Goal: Ask a question

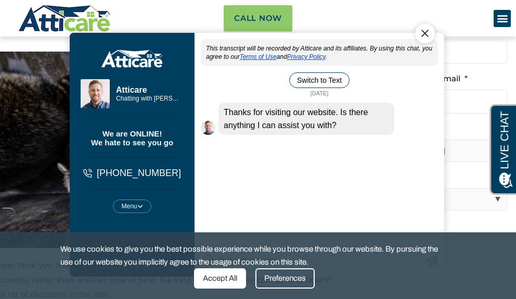
drag, startPoint x: 244, startPoint y: 280, endPoint x: 185, endPoint y: 281, distance: 58.8
click at [244, 280] on div "Accept All" at bounding box center [220, 278] width 52 height 20
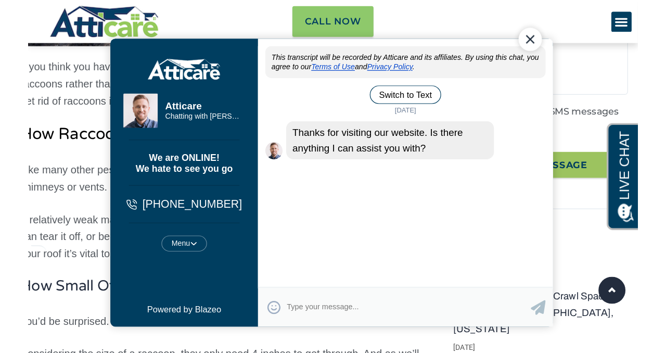
scroll to position [297, 0]
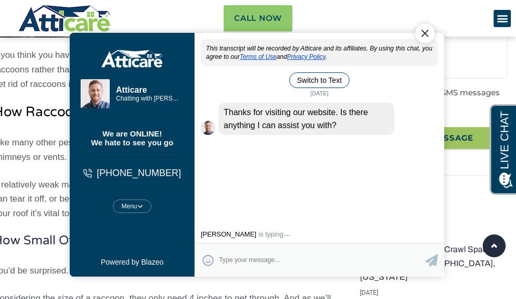
click at [424, 32] on div "Close Chat" at bounding box center [425, 33] width 20 height 20
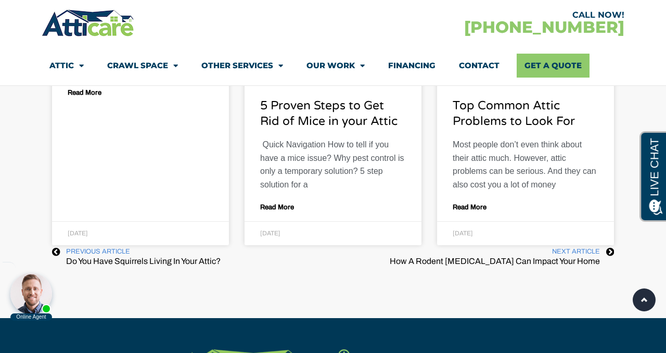
scroll to position [3173, 0]
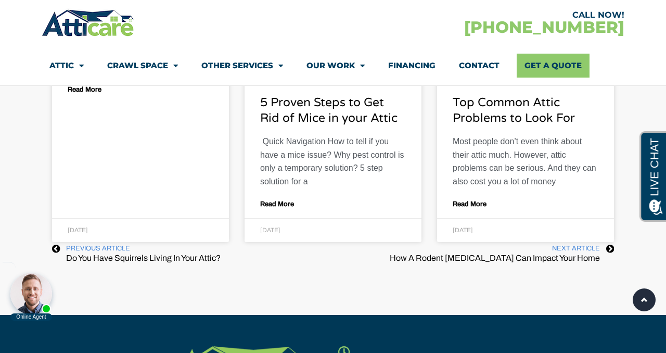
click at [486, 66] on link "Contact" at bounding box center [479, 66] width 41 height 24
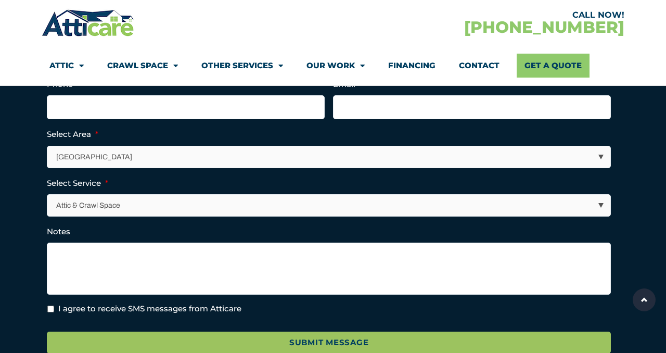
scroll to position [407, 0]
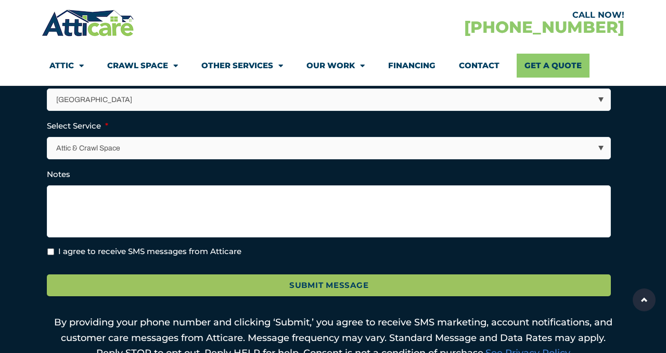
click at [278, 105] on select "Los Angeles Area San Francisco Bay Area New Jersey / New York Area Other Areas" at bounding box center [329, 99] width 563 height 21
select select "Other Areas"
click at [48, 89] on select "Los Angeles Area San Francisco Bay Area New Jersey / New York Area Other Areas" at bounding box center [329, 99] width 563 height 21
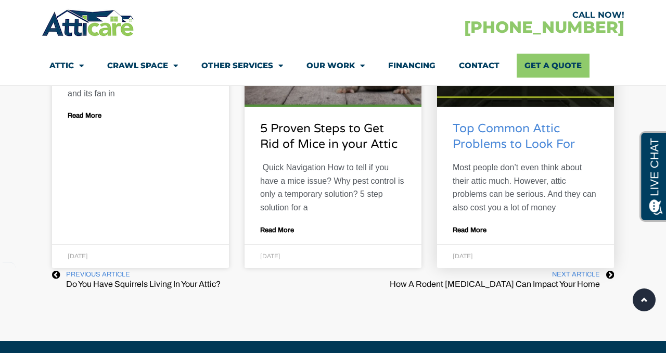
click at [525, 139] on link "Top Common Attic Problems to Look For" at bounding box center [513, 137] width 122 height 30
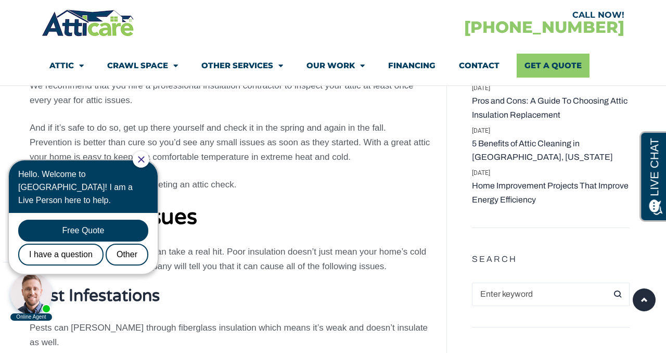
scroll to position [561, 0]
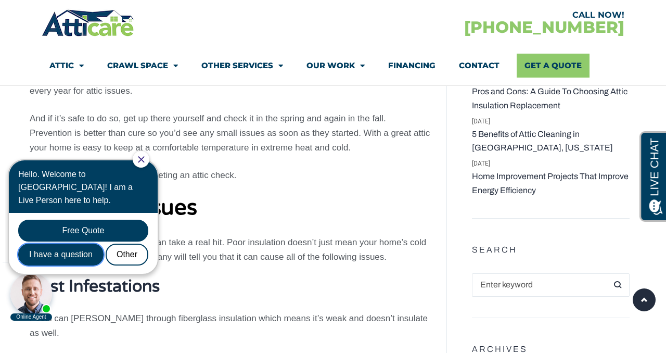
click at [92, 243] on div "I have a question" at bounding box center [60, 254] width 85 height 22
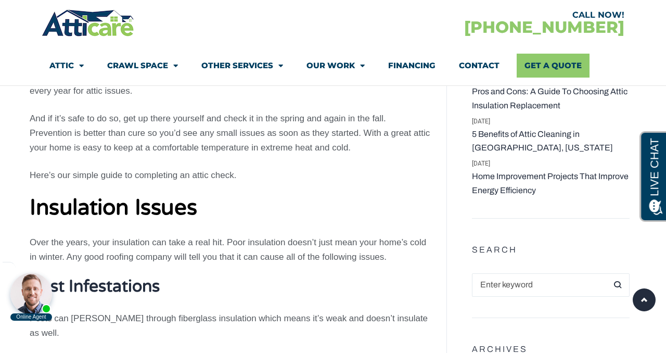
scroll to position [0, 0]
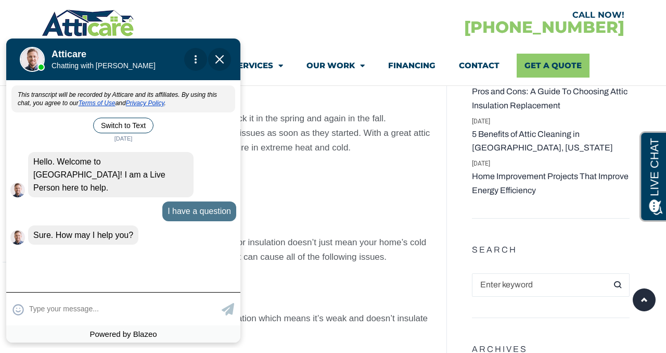
click at [132, 309] on textarea at bounding box center [124, 309] width 190 height 20
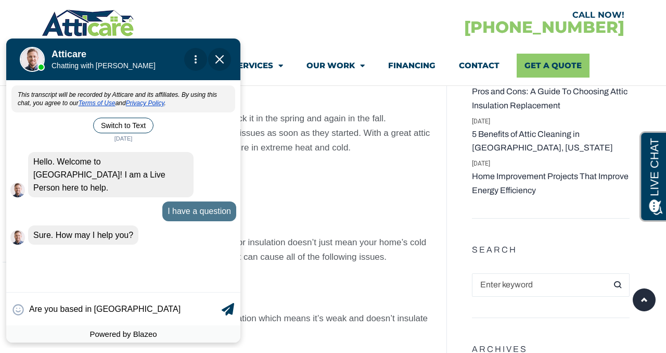
type input "Are you based in Chicago"
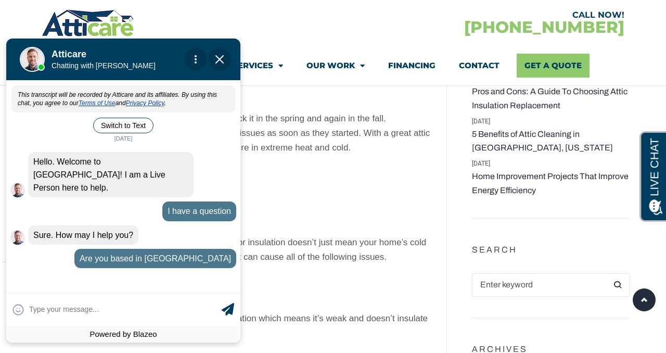
click at [262, 89] on p "We recommend that you hire a professional insulation contractor to inspect your…" at bounding box center [230, 83] width 401 height 29
click at [220, 62] on img "Close Chat" at bounding box center [219, 59] width 8 height 8
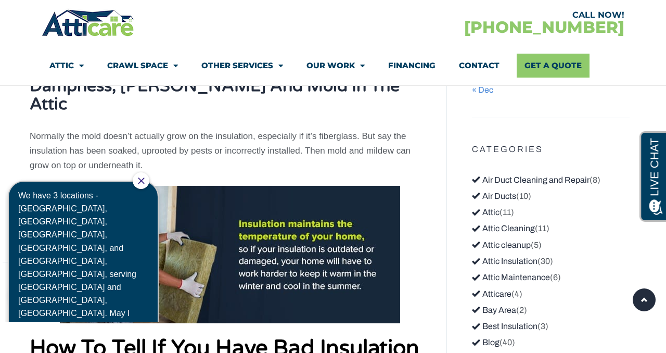
scroll to position [1017, 0]
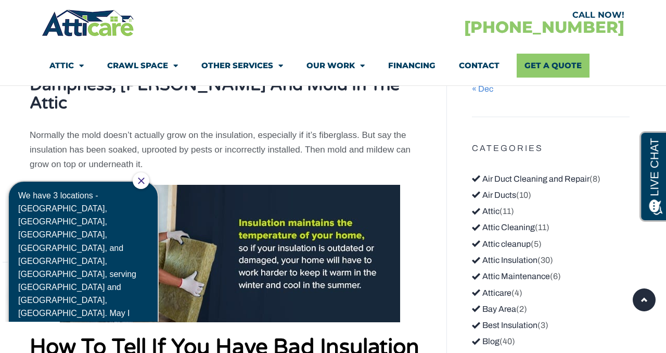
click at [25, 289] on div at bounding box center [31, 294] width 42 height 42
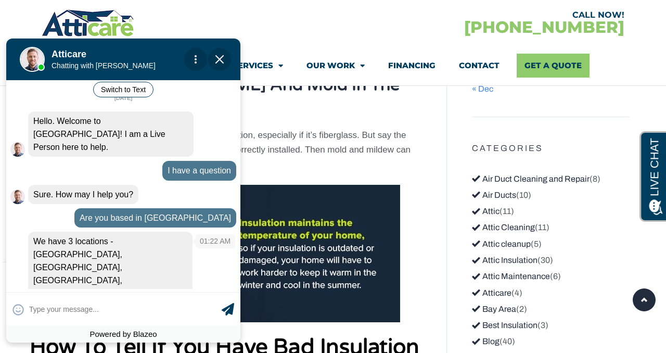
scroll to position [41, 0]
click at [160, 309] on input "text" at bounding box center [124, 309] width 190 height 20
type input "60652"
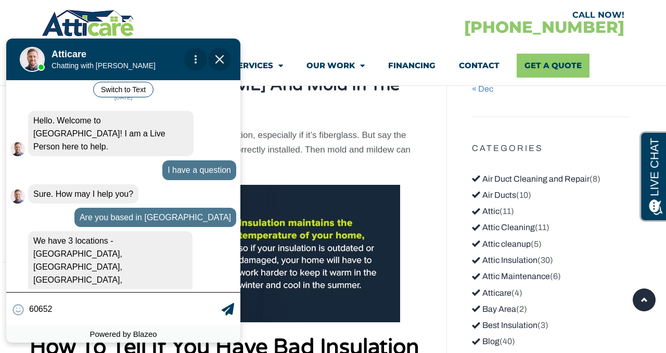
click at [225, 312] on icon at bounding box center [228, 309] width 12 height 12
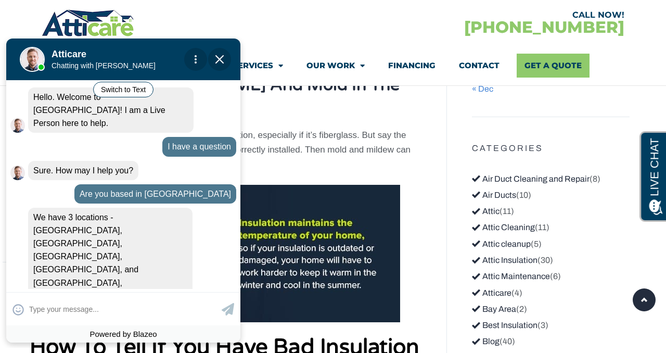
click at [218, 61] on img "Close Chat" at bounding box center [219, 59] width 8 height 8
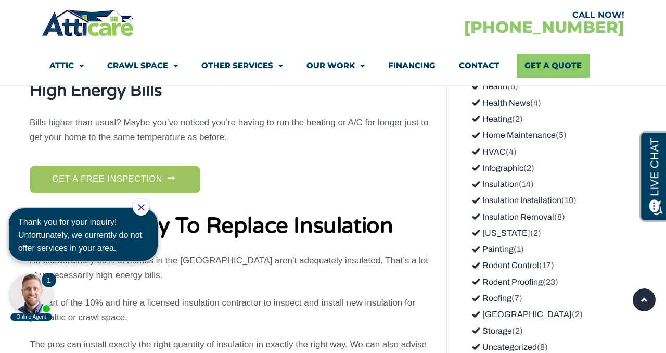
scroll to position [1398, 0]
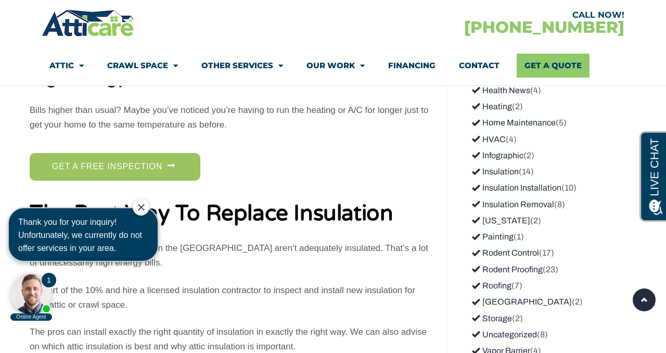
click at [38, 282] on div at bounding box center [31, 294] width 42 height 42
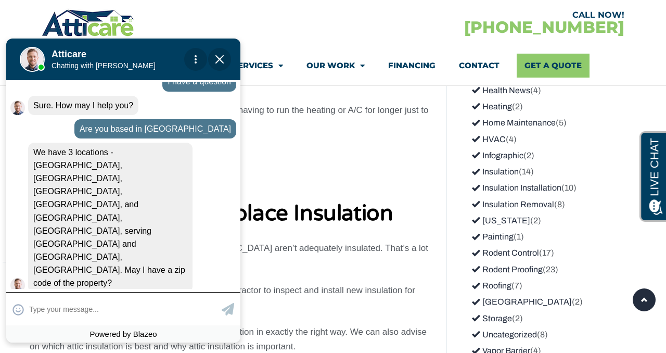
scroll to position [119, 0]
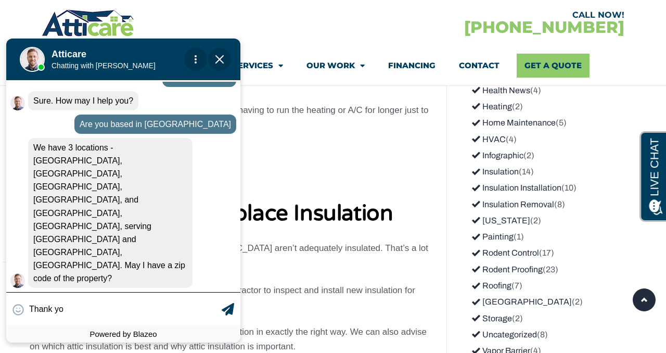
type input "Thank you"
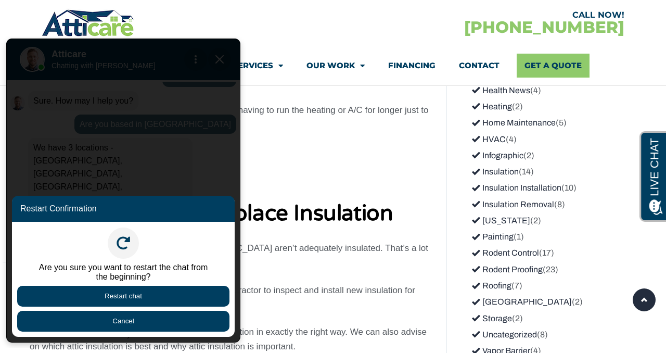
click at [193, 319] on button "Cancel" at bounding box center [123, 320] width 212 height 21
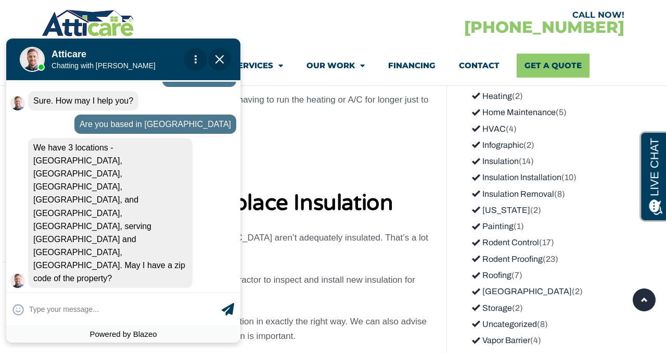
scroll to position [1414, 0]
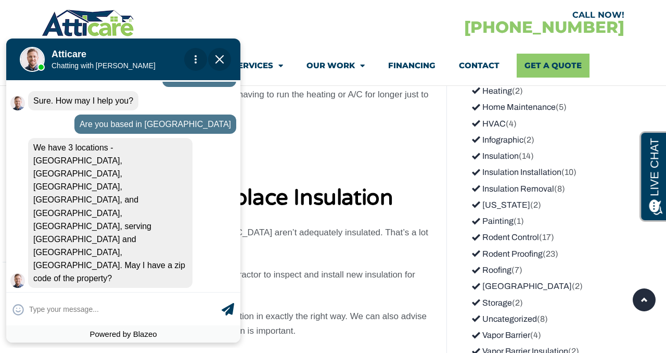
click at [228, 63] on span "Close Chat" at bounding box center [219, 59] width 23 height 23
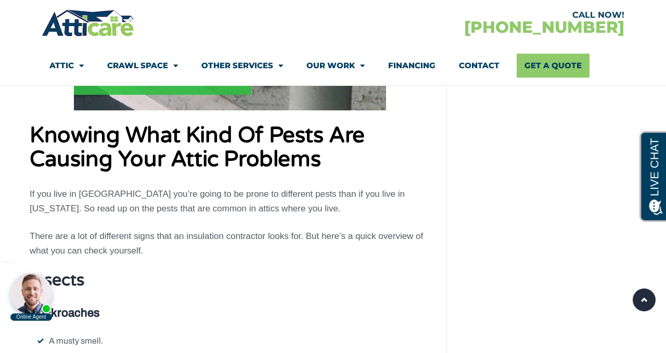
scroll to position [2719, 0]
